Goal: Find contact information: Find contact information

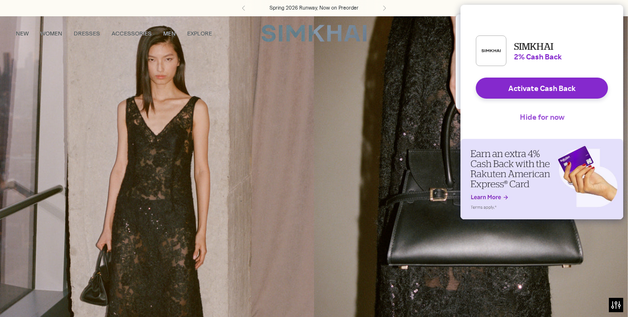
click at [556, 127] on button "Hide for now" at bounding box center [542, 116] width 60 height 21
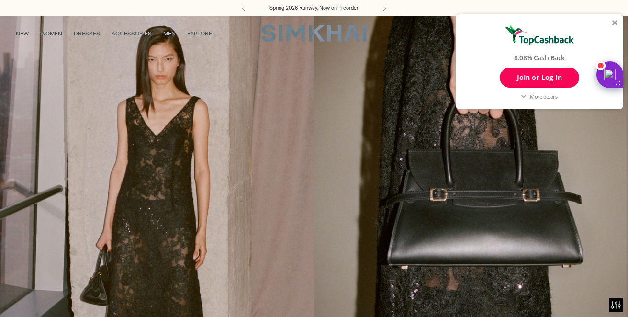
click at [615, 20] on div at bounding box center [615, 23] width 6 height 6
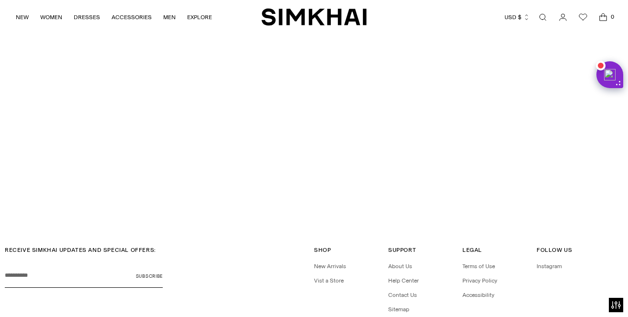
scroll to position [2366, 0]
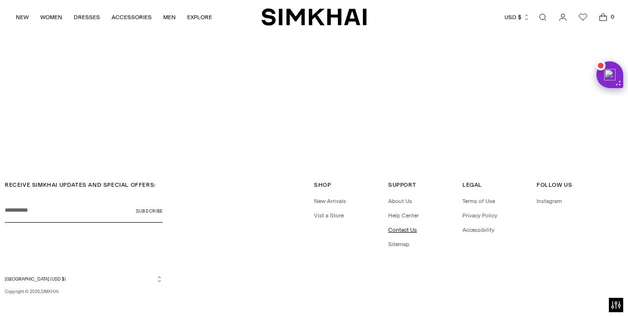
click at [394, 226] on link "Contact Us" at bounding box center [402, 229] width 29 height 7
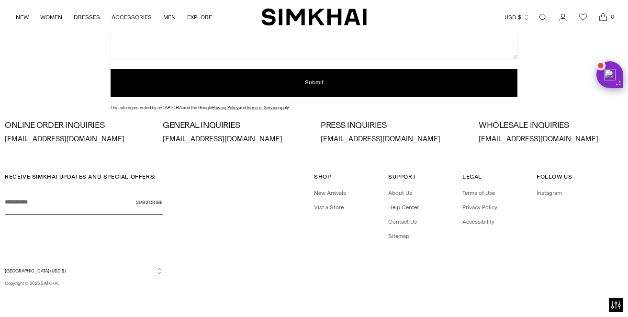
scroll to position [284, 0]
drag, startPoint x: 313, startPoint y: 143, endPoint x: 398, endPoint y: 146, distance: 84.3
click at [398, 146] on div "ONLINE ORDER INQUIRIES [EMAIL_ADDRESS][DOMAIN_NAME] GENERAL INQUIRIES [EMAIL_AD…" at bounding box center [314, 132] width 628 height 33
click at [255, 181] on div "RECEIVE SIMKHAI UPDATES AND SPECIAL OFFERS: Your email Subscribe" at bounding box center [159, 202] width 309 height 60
drag, startPoint x: 387, startPoint y: 140, endPoint x: 319, endPoint y: 140, distance: 67.9
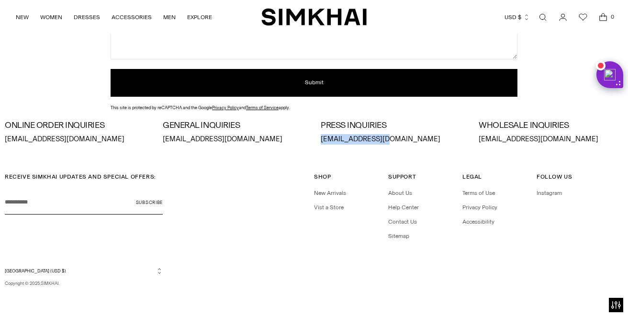
click at [319, 140] on div "ONLINE ORDER INQUIRIES [EMAIL_ADDRESS][DOMAIN_NAME] GENERAL INQUIRIES [EMAIL_AD…" at bounding box center [314, 133] width 618 height 24
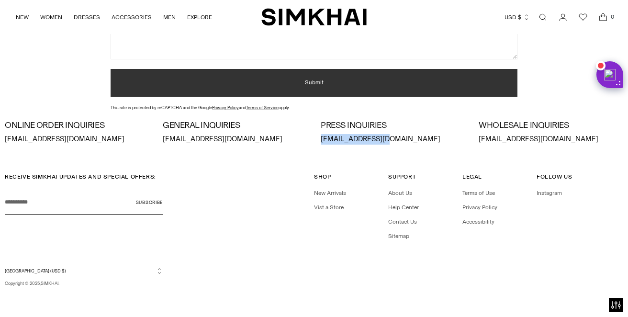
copy p "[EMAIL_ADDRESS][DOMAIN_NAME]"
